Goal: Use online tool/utility: Utilize a website feature to perform a specific function

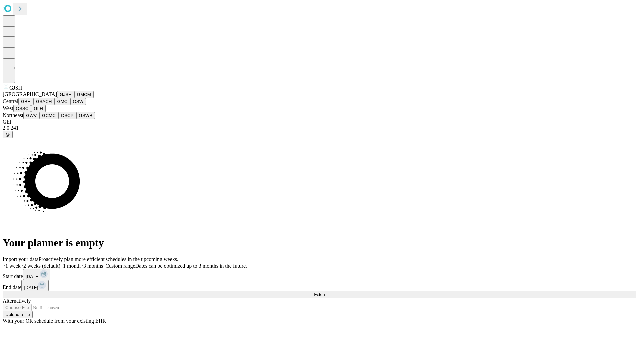
click at [57, 98] on button "GJSH" at bounding box center [65, 94] width 17 height 7
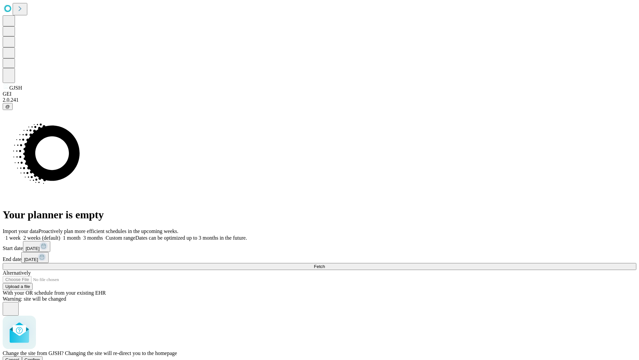
click at [40, 357] on span "Confirm" at bounding box center [33, 359] width 16 height 5
click at [81, 235] on label "1 month" at bounding box center [70, 238] width 20 height 6
click at [325, 264] on span "Fetch" at bounding box center [319, 266] width 11 height 5
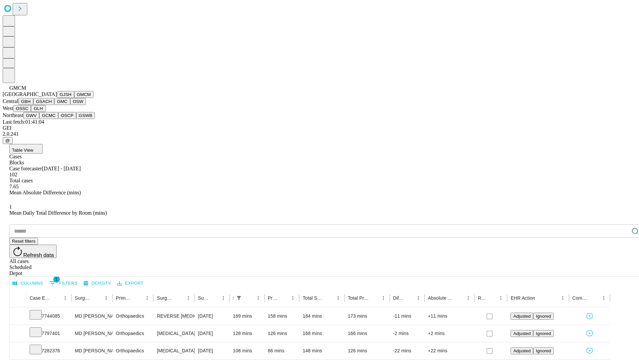
click at [33, 105] on button "GBH" at bounding box center [25, 101] width 15 height 7
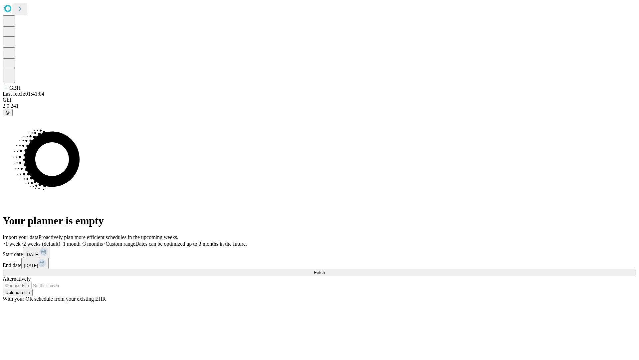
click at [81, 241] on label "1 month" at bounding box center [70, 244] width 20 height 6
click at [325, 270] on span "Fetch" at bounding box center [319, 272] width 11 height 5
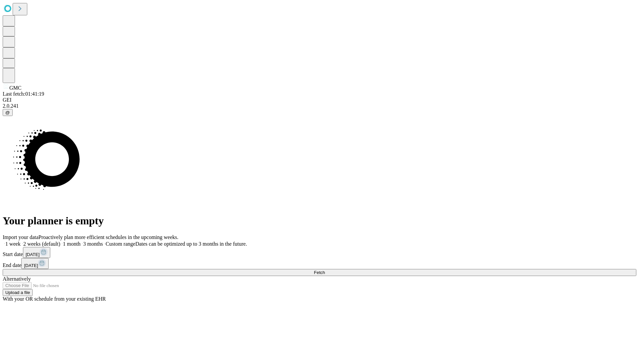
click at [81, 241] on label "1 month" at bounding box center [70, 244] width 20 height 6
click at [325, 270] on span "Fetch" at bounding box center [319, 272] width 11 height 5
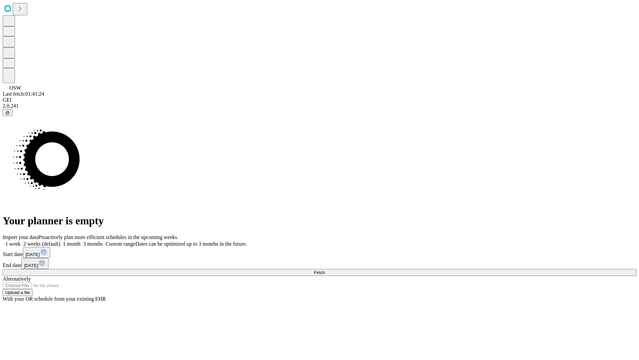
click at [81, 241] on label "1 month" at bounding box center [70, 244] width 20 height 6
click at [325, 270] on span "Fetch" at bounding box center [319, 272] width 11 height 5
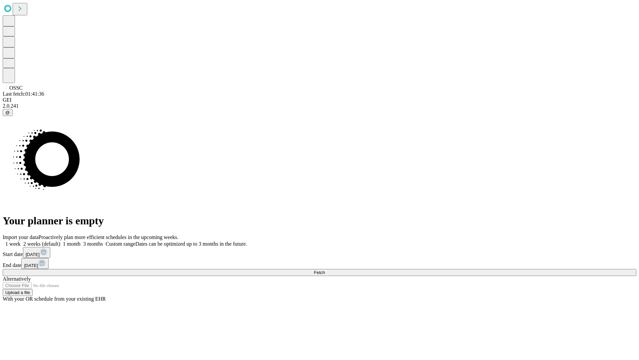
click at [81, 241] on label "1 month" at bounding box center [70, 244] width 20 height 6
click at [325, 270] on span "Fetch" at bounding box center [319, 272] width 11 height 5
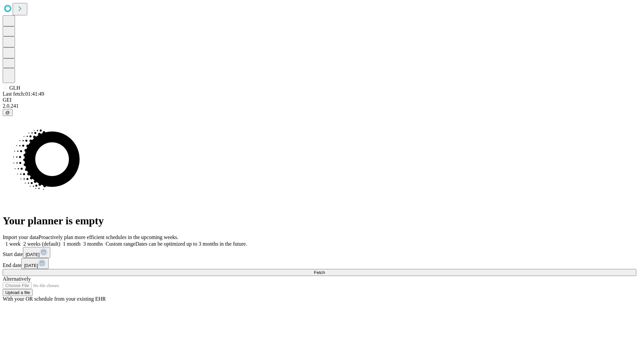
click at [81, 241] on label "1 month" at bounding box center [70, 244] width 20 height 6
click at [325, 270] on span "Fetch" at bounding box center [319, 272] width 11 height 5
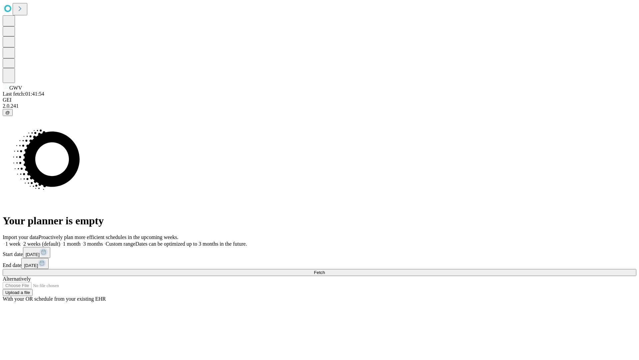
click at [81, 241] on label "1 month" at bounding box center [70, 244] width 20 height 6
click at [325, 270] on span "Fetch" at bounding box center [319, 272] width 11 height 5
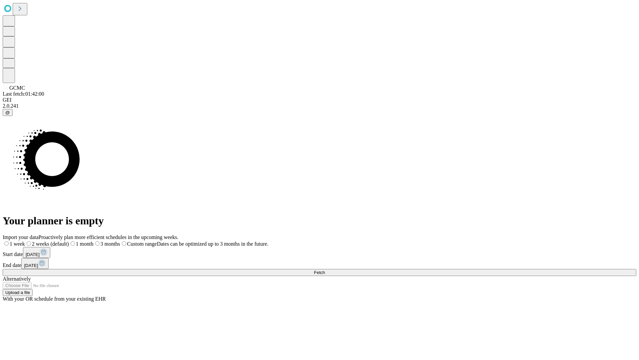
click at [94, 241] on label "1 month" at bounding box center [81, 244] width 25 height 6
click at [325, 270] on span "Fetch" at bounding box center [319, 272] width 11 height 5
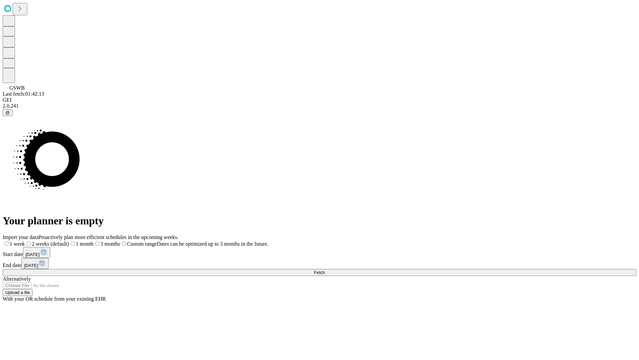
click at [94, 241] on label "1 month" at bounding box center [81, 244] width 25 height 6
click at [325, 270] on span "Fetch" at bounding box center [319, 272] width 11 height 5
